Goal: Feedback & Contribution: Contribute content

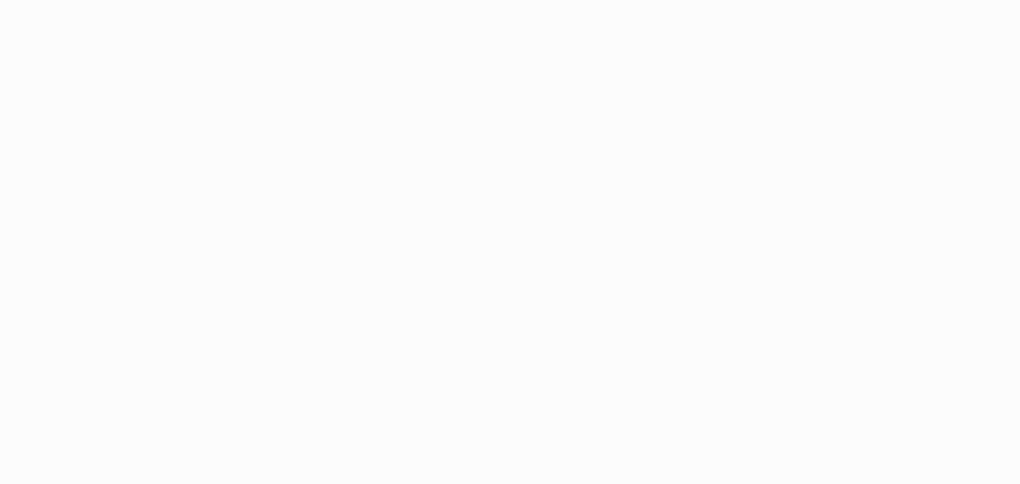
click at [765, 273] on html at bounding box center [510, 242] width 1020 height 484
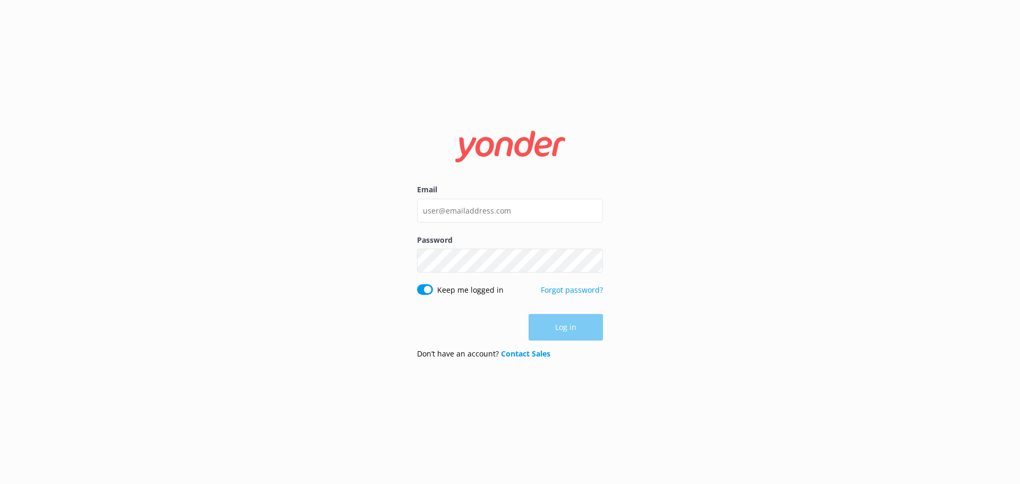
click at [440, 197] on div "Email" at bounding box center [510, 209] width 186 height 50
drag, startPoint x: 452, startPoint y: 209, endPoint x: 474, endPoint y: 215, distance: 22.7
click at [452, 209] on input "Email" at bounding box center [510, 211] width 186 height 24
type input "[PERSON_NAME][EMAIL_ADDRESS][DOMAIN_NAME]"
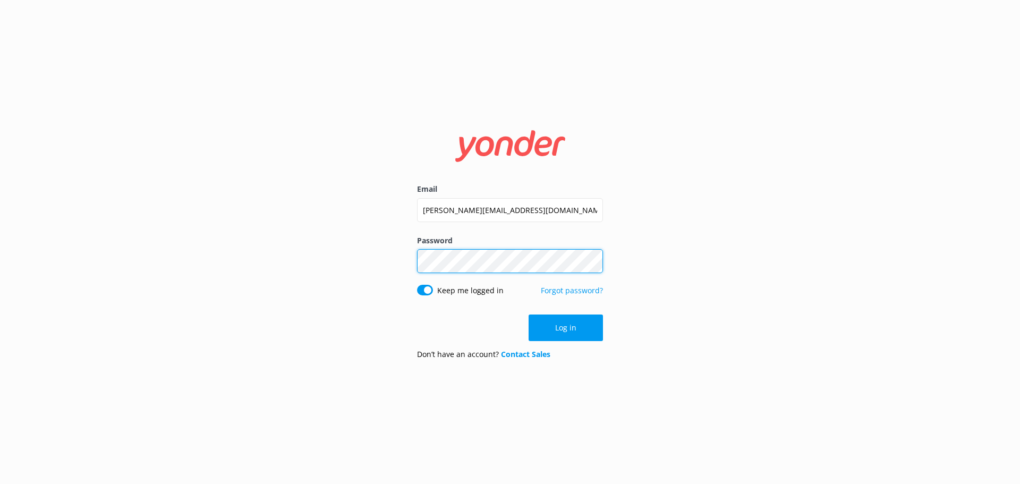
click button "Log in" at bounding box center [566, 327] width 74 height 27
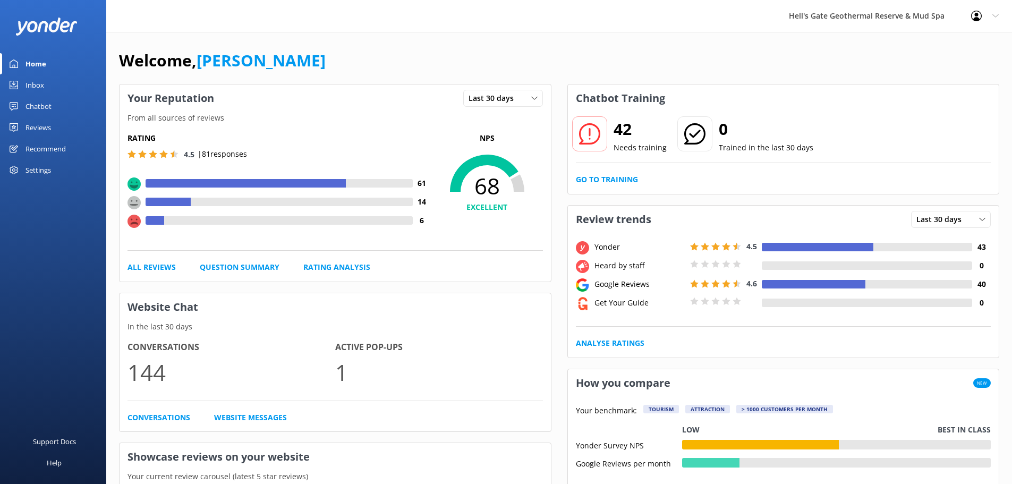
click at [37, 100] on div "Chatbot" at bounding box center [38, 106] width 26 height 21
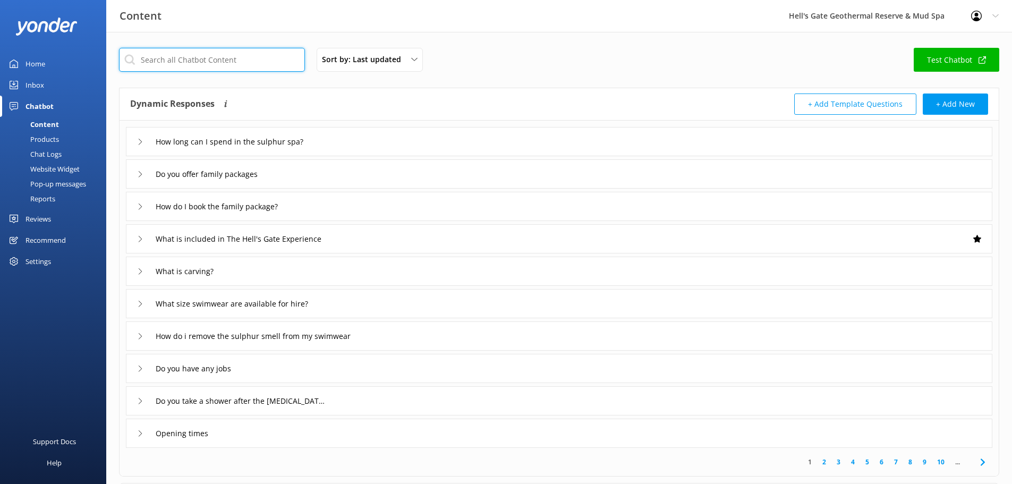
click at [165, 64] on input "text" at bounding box center [212, 60] width 186 height 24
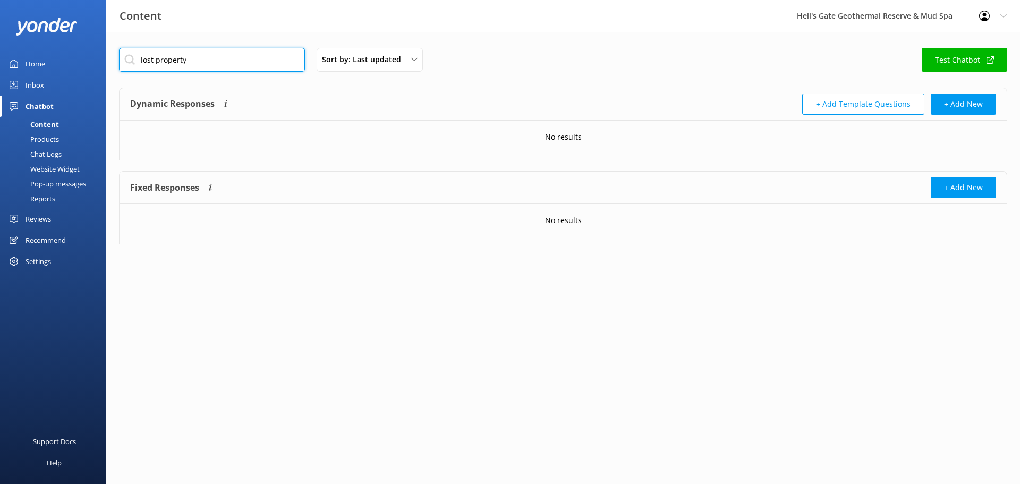
drag, startPoint x: 91, startPoint y: 53, endPoint x: 43, endPoint y: 47, distance: 48.6
click at [46, 47] on div "Content Hell's Gate Geothermal Reserve & Mud Spa Profile Settings Logout Home I…" at bounding box center [510, 154] width 1020 height 244
type input "lost"
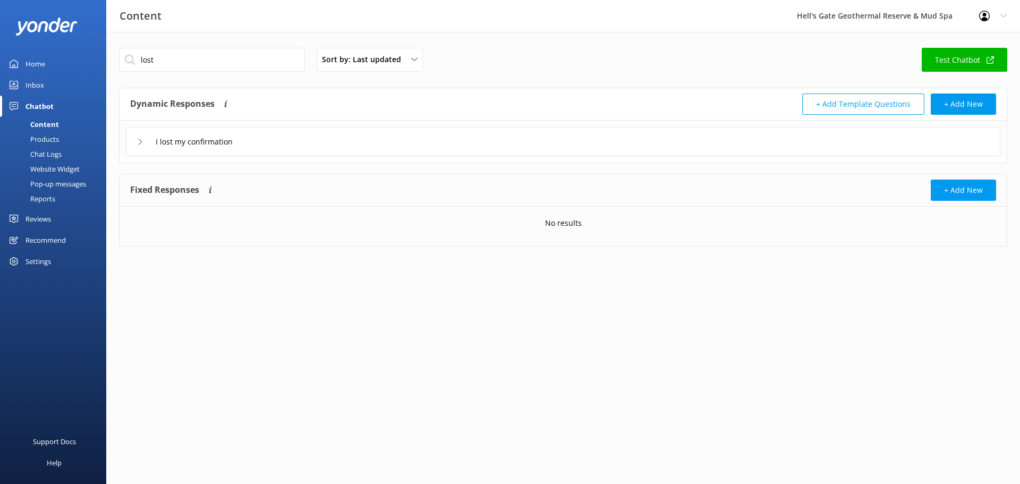
click at [229, 150] on div "I lost my confirmation" at bounding box center [563, 141] width 874 height 29
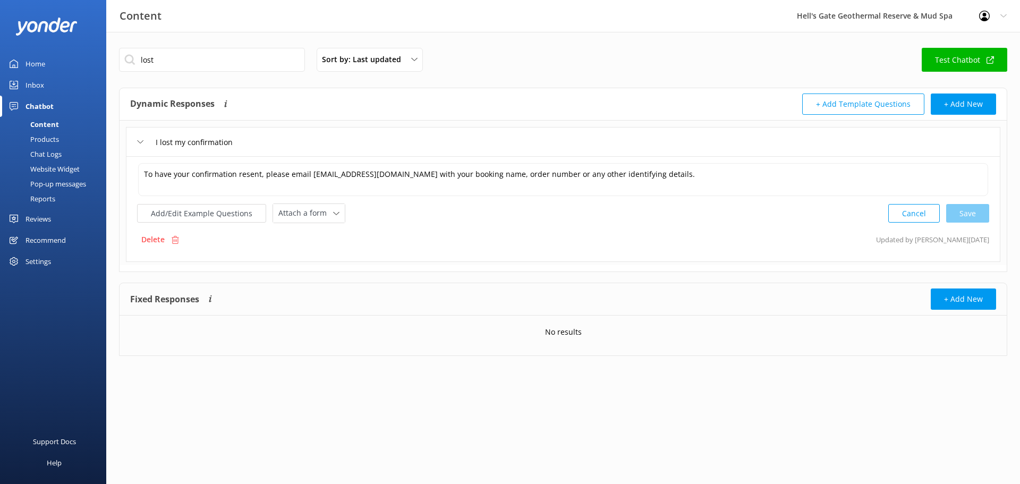
click at [33, 56] on div "Home" at bounding box center [35, 63] width 20 height 21
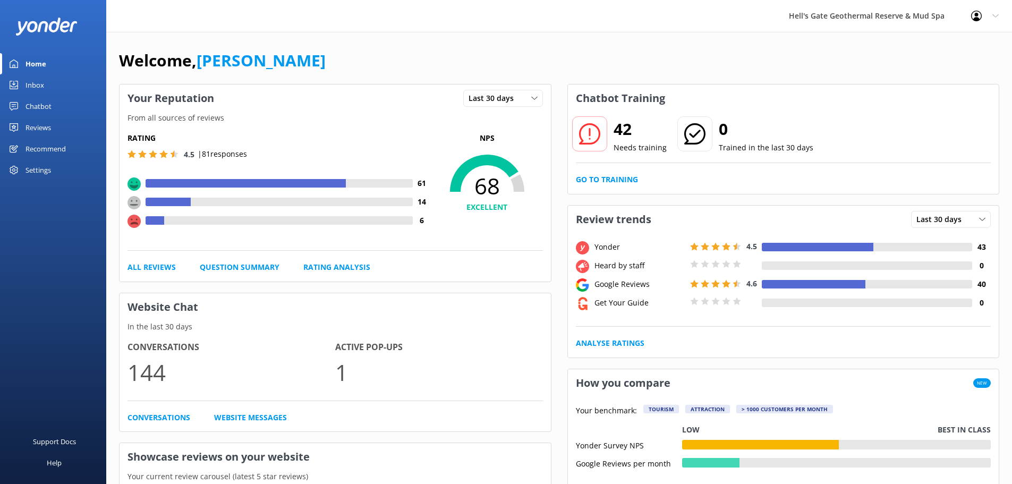
click at [30, 99] on div "Chatbot" at bounding box center [38, 106] width 26 height 21
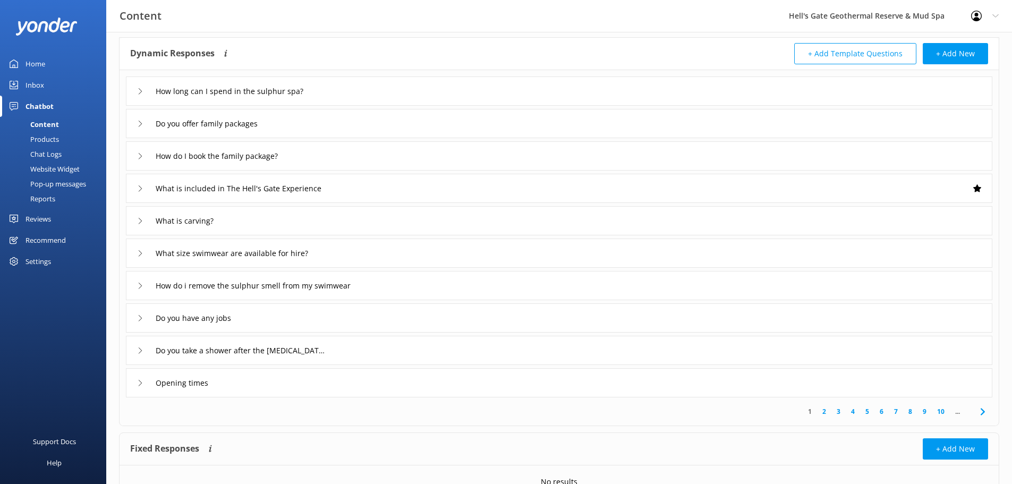
scroll to position [15, 0]
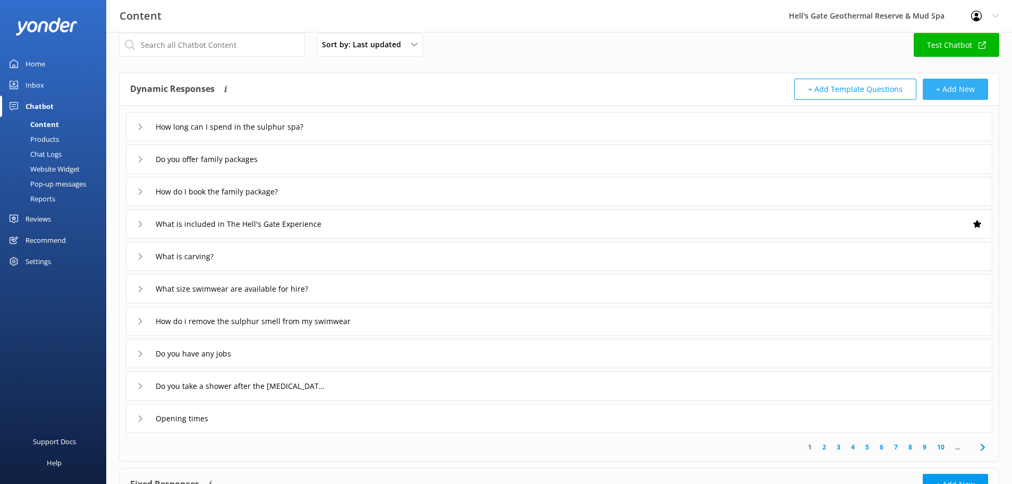
click at [949, 98] on button "+ Add New" at bounding box center [955, 89] width 65 height 21
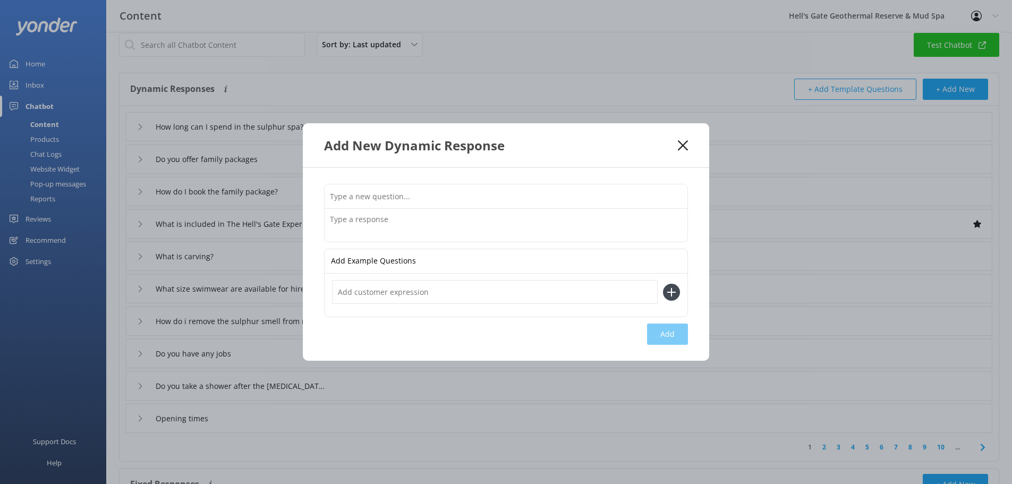
click at [399, 198] on input "text" at bounding box center [506, 196] width 363 height 24
type input "Lost Property"
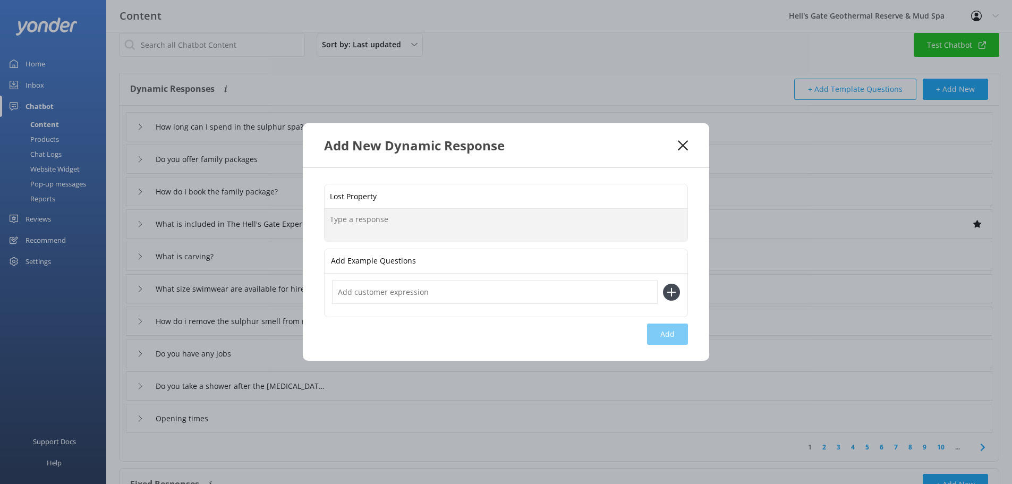
click at [409, 218] on textarea at bounding box center [506, 225] width 363 height 33
type textarea "I"
type textarea "W"
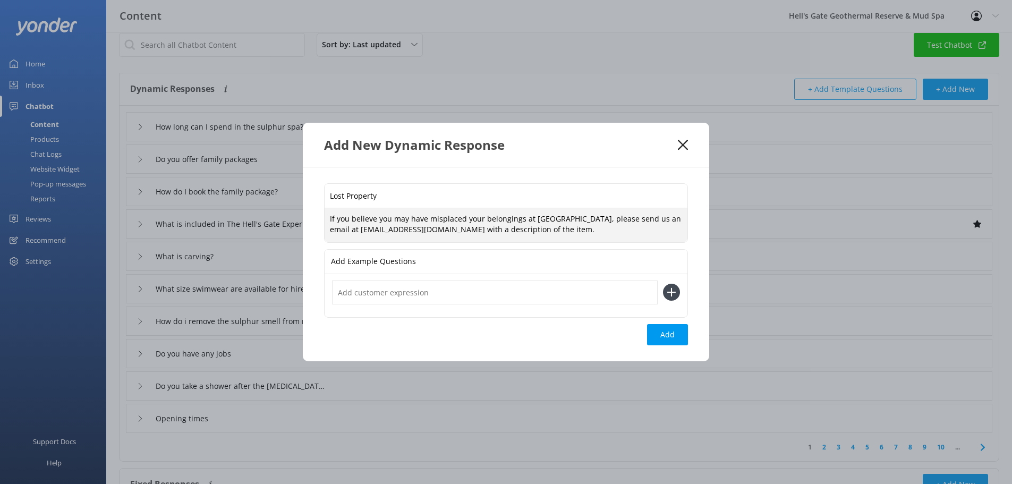
type textarea "If you believe you may have misplaced your belongings at [GEOGRAPHIC_DATA], ple…"
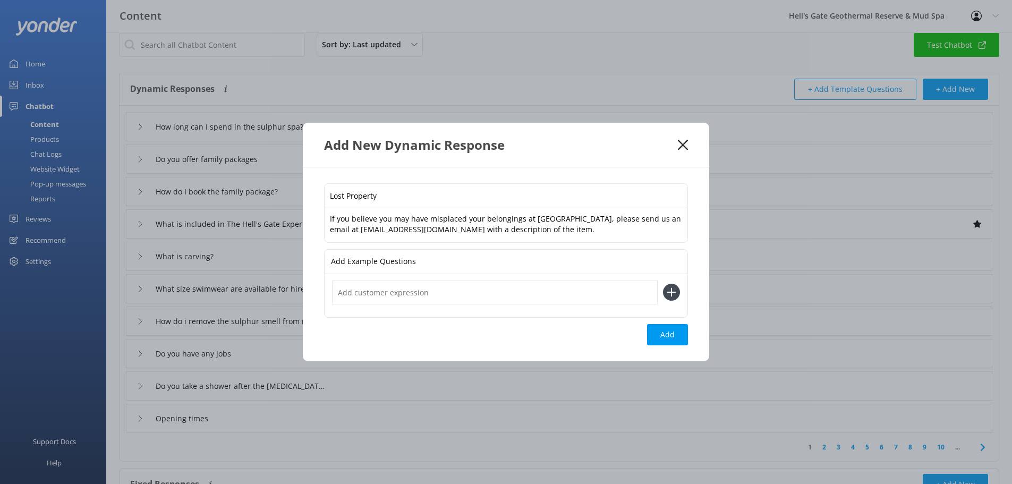
click at [364, 286] on input "text" at bounding box center [495, 292] width 326 height 24
type input "Lost things"
click at [516, 227] on textarea "If you believe you may have misplaced your belongings at [GEOGRAPHIC_DATA], ple…" at bounding box center [506, 224] width 363 height 33
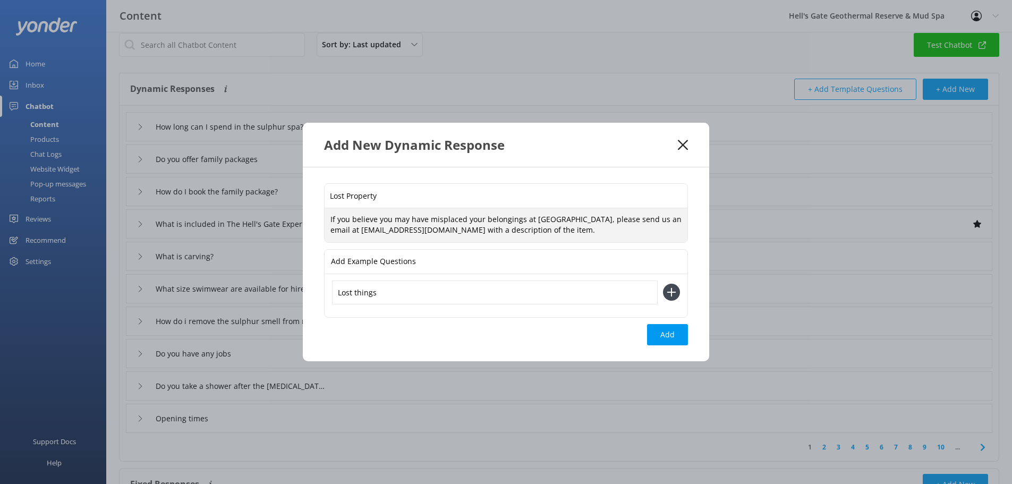
click at [673, 291] on icon at bounding box center [671, 292] width 17 height 17
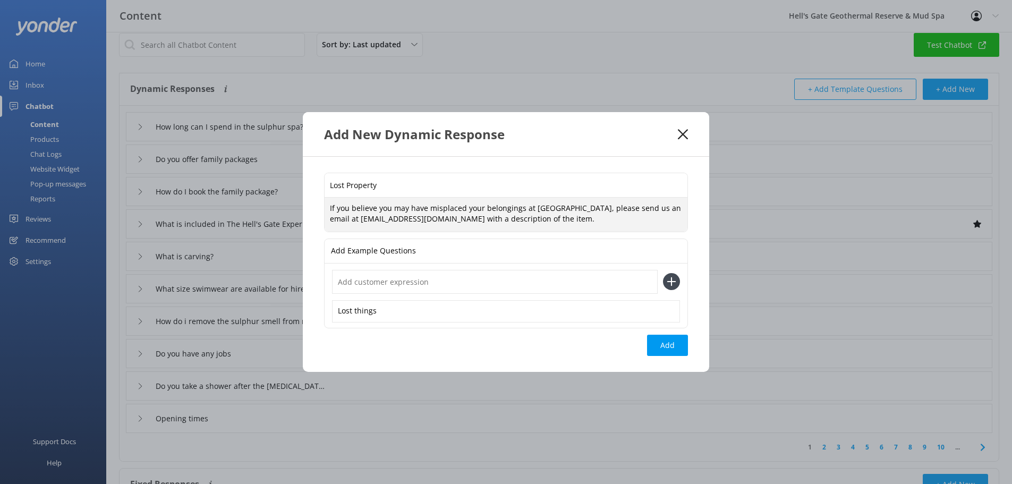
click at [527, 218] on textarea "If you believe you may have misplaced your belongings at [GEOGRAPHIC_DATA], ple…" at bounding box center [506, 214] width 363 height 33
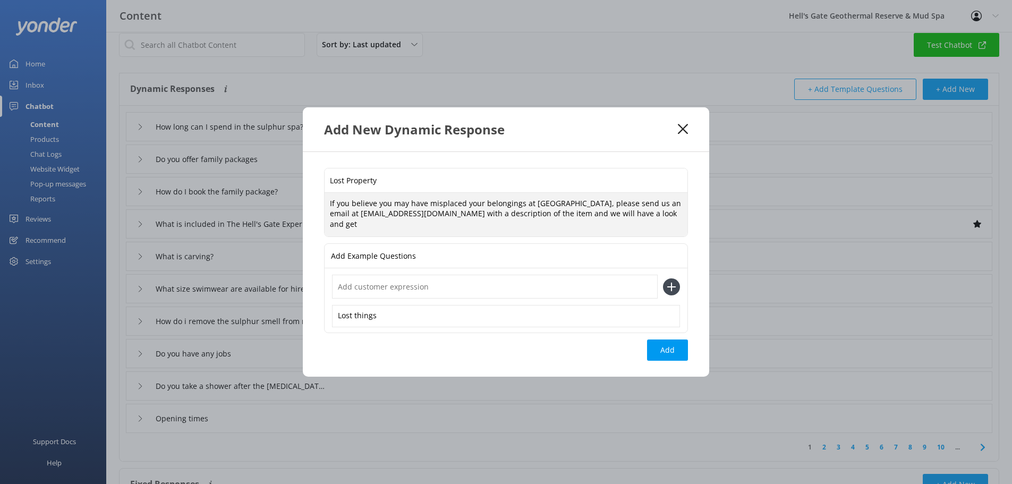
click at [507, 218] on textarea "If you believe you may have misplaced your belongings at [GEOGRAPHIC_DATA], ple…" at bounding box center [506, 215] width 363 height 44
click at [643, 221] on textarea "If you believe you may have misplaced your belongings at [GEOGRAPHIC_DATA], ple…" at bounding box center [506, 215] width 363 height 44
type textarea "If you believe you may have misplaced your belongings at [GEOGRAPHIC_DATA], ple…"
click at [663, 345] on button "Add" at bounding box center [667, 349] width 41 height 21
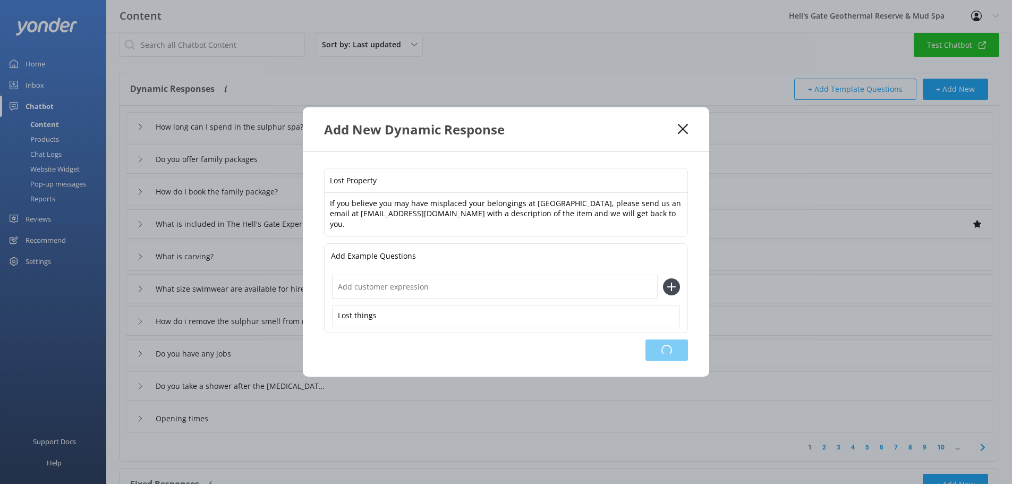
type input "Lost Property"
type input "How long can I spend in the sulphur spa?"
type input "Do you offer family packages"
type input "How do I book the family package?"
type input "What is included in The Hell's Gate Experience"
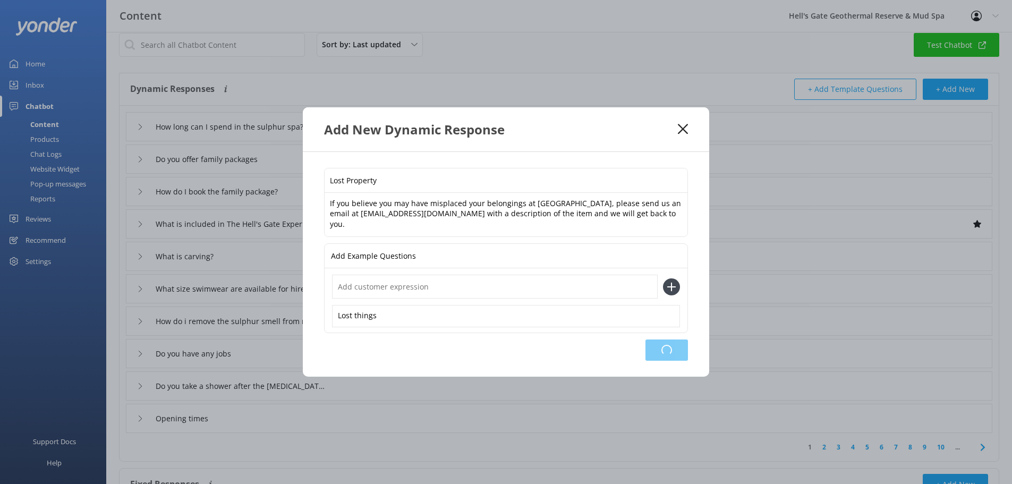
type input "What is carving?"
type input "What size swimwear are available for hire?"
type input "How do i remove the sulphur smell from my swimwear"
type input "Do you have any jobs"
type input "Do you take a shower after the [MEDICAL_DATA]?"
